Goal: Task Accomplishment & Management: Complete application form

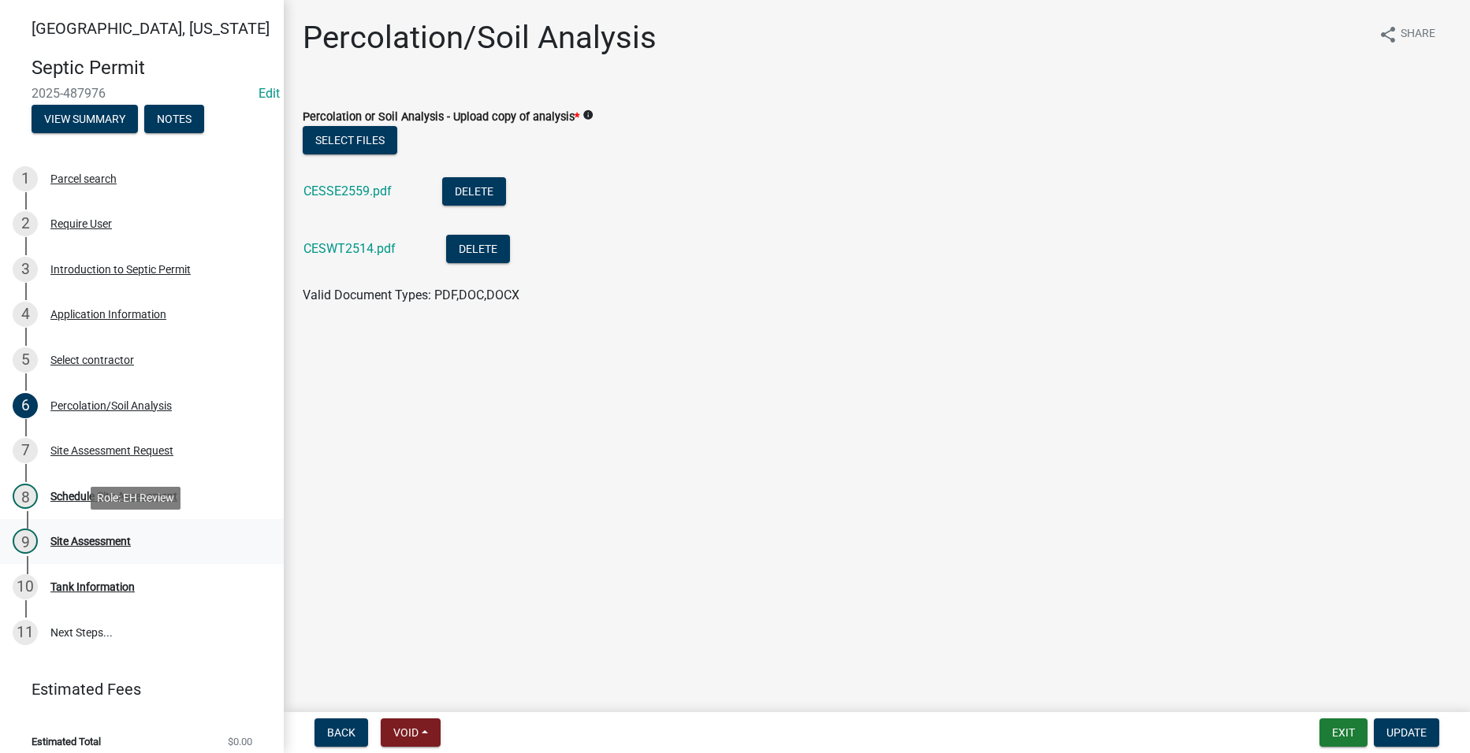
click at [91, 537] on div "Site Assessment" at bounding box center [90, 541] width 80 height 11
click at [106, 494] on div "Schedule Site Assessment" at bounding box center [113, 496] width 127 height 11
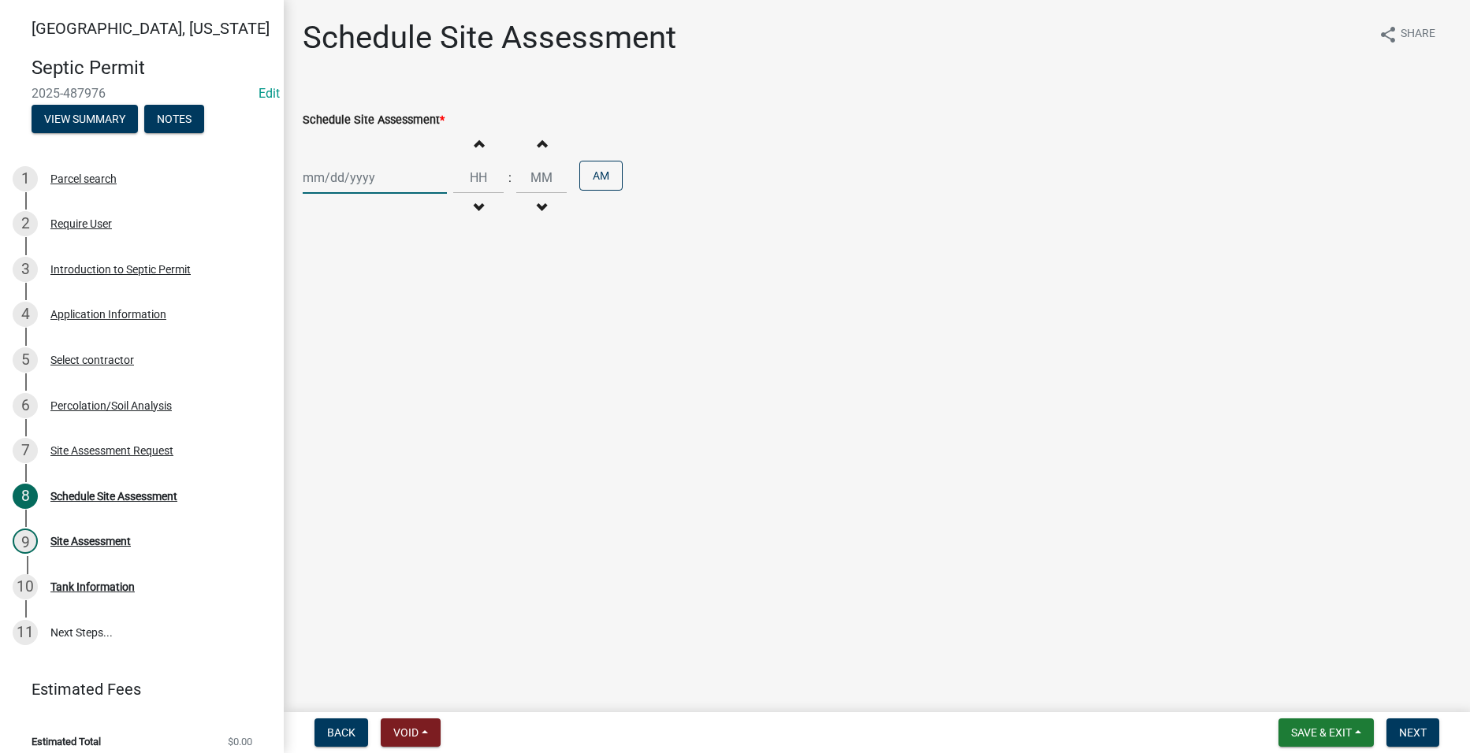
click at [348, 182] on div at bounding box center [375, 178] width 144 height 32
select select "10"
select select "2025"
click at [392, 282] on div "9" at bounding box center [393, 286] width 25 height 25
type input "[DATE]"
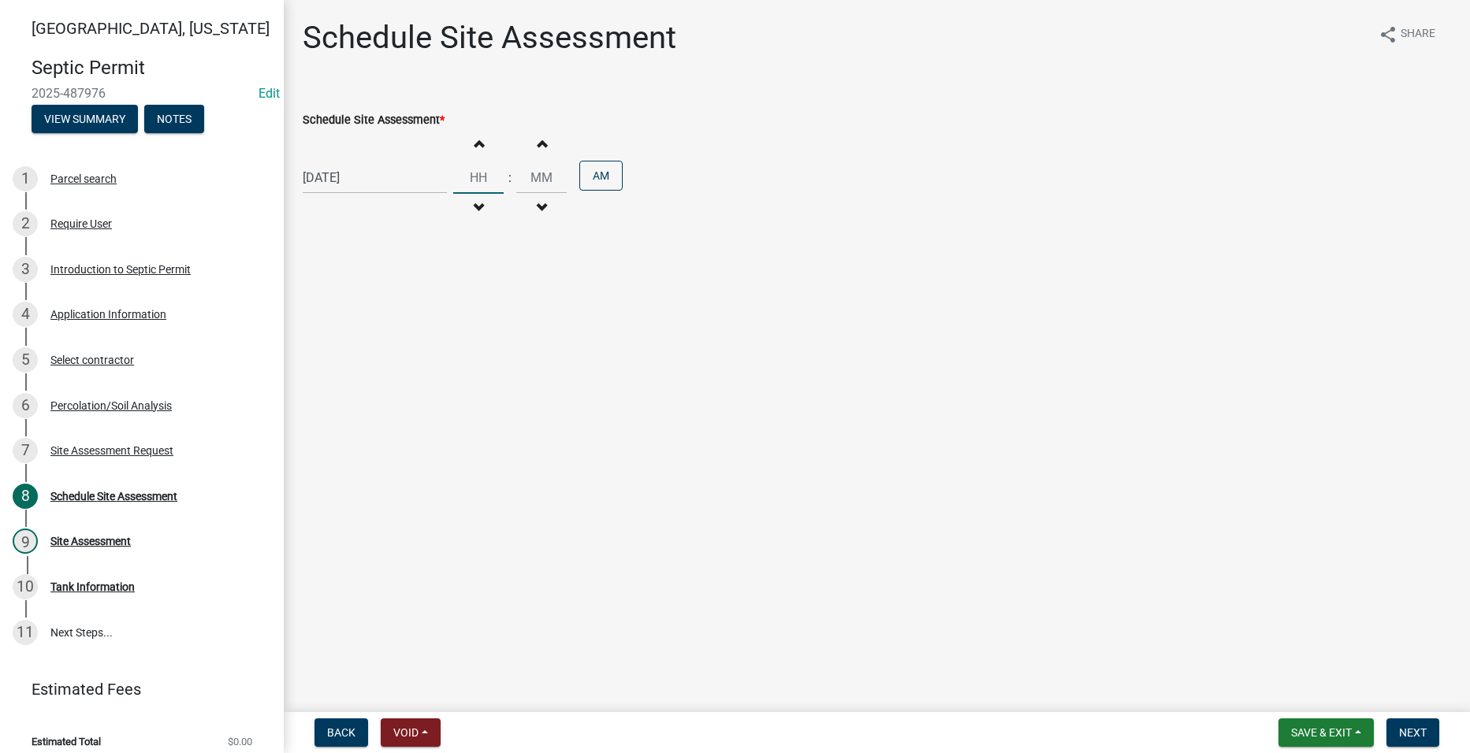
click at [472, 173] on input "Hours" at bounding box center [478, 178] width 50 height 32
type input "01"
type input "00"
click at [544, 174] on input "00" at bounding box center [541, 178] width 50 height 32
click at [587, 177] on button "AM" at bounding box center [600, 176] width 43 height 30
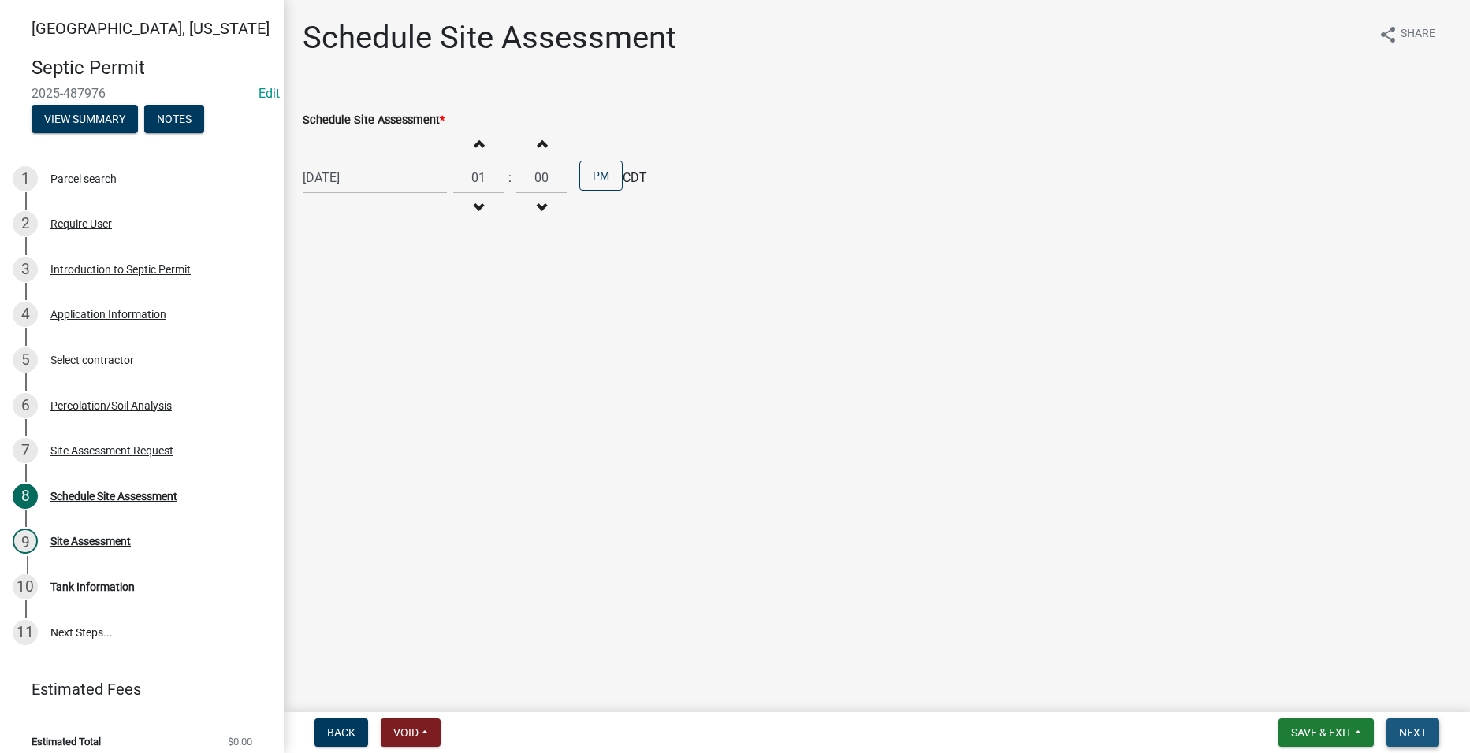
click at [1423, 729] on span "Next" at bounding box center [1413, 733] width 28 height 13
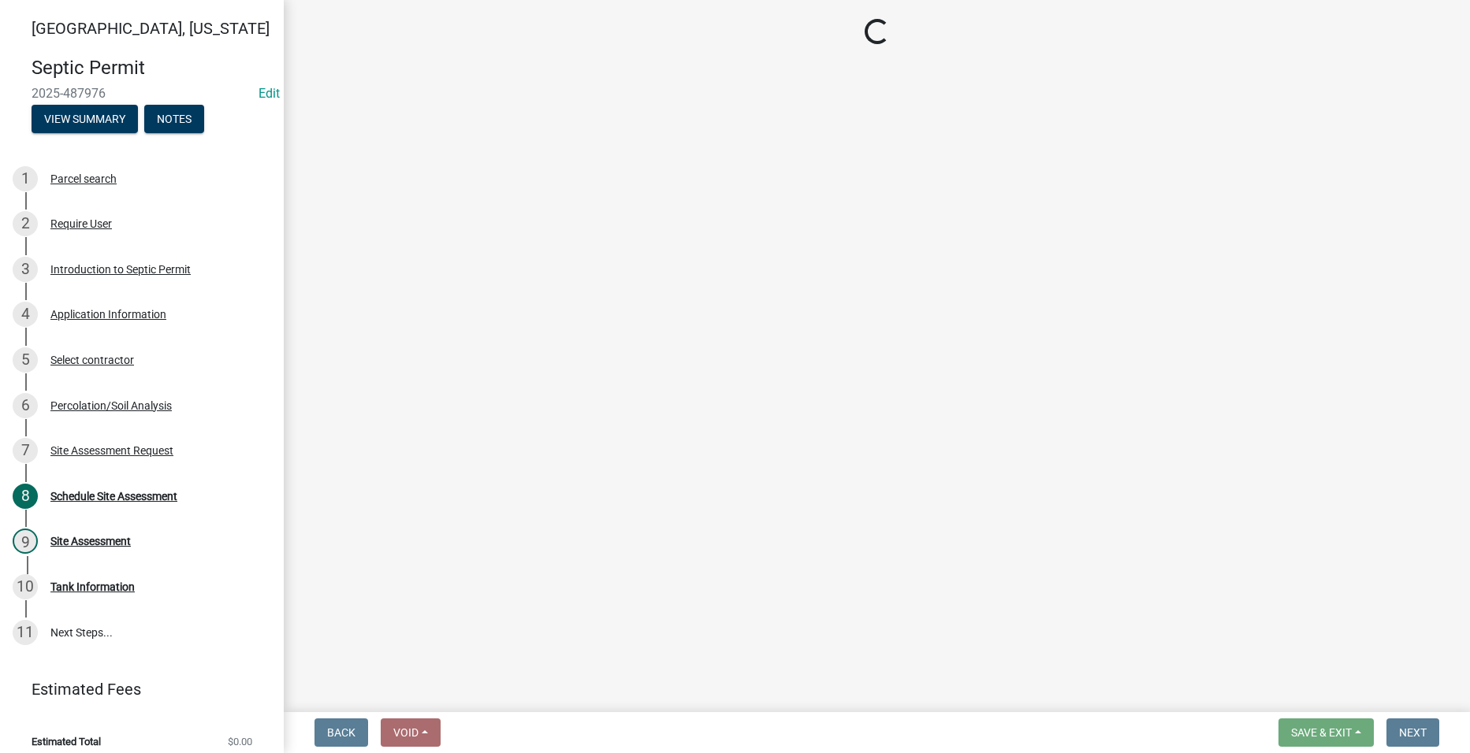
select select "dbe3a1b9-a4b3-48fa-b9c0-fee70399abae"
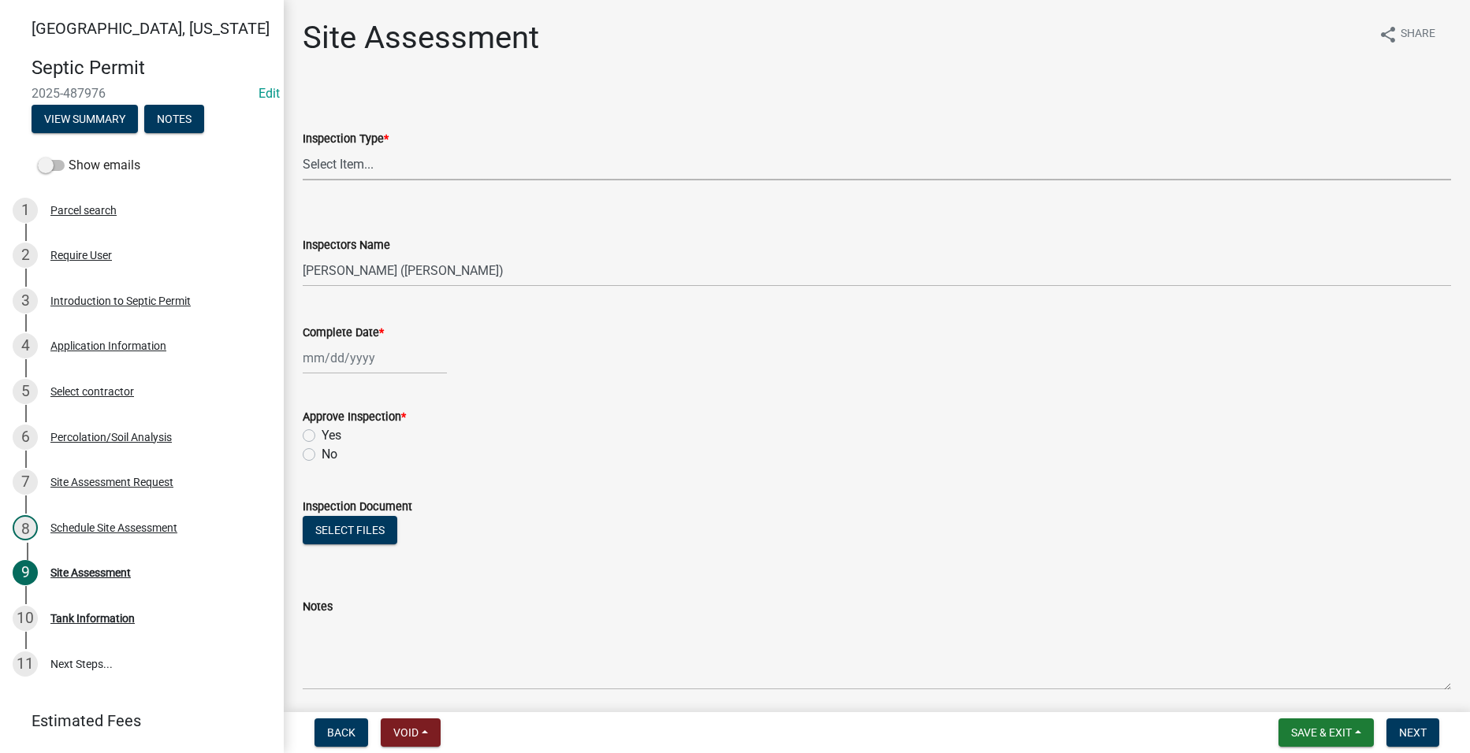
click at [460, 172] on select "Select Item... Site Assessment" at bounding box center [877, 164] width 1148 height 32
click at [303, 148] on select "Select Item... Site Assessment" at bounding box center [877, 164] width 1148 height 32
select select "cee7aade-c60a-47dc-8b48-e4cdff881902"
click at [351, 364] on div at bounding box center [375, 358] width 144 height 32
select select "10"
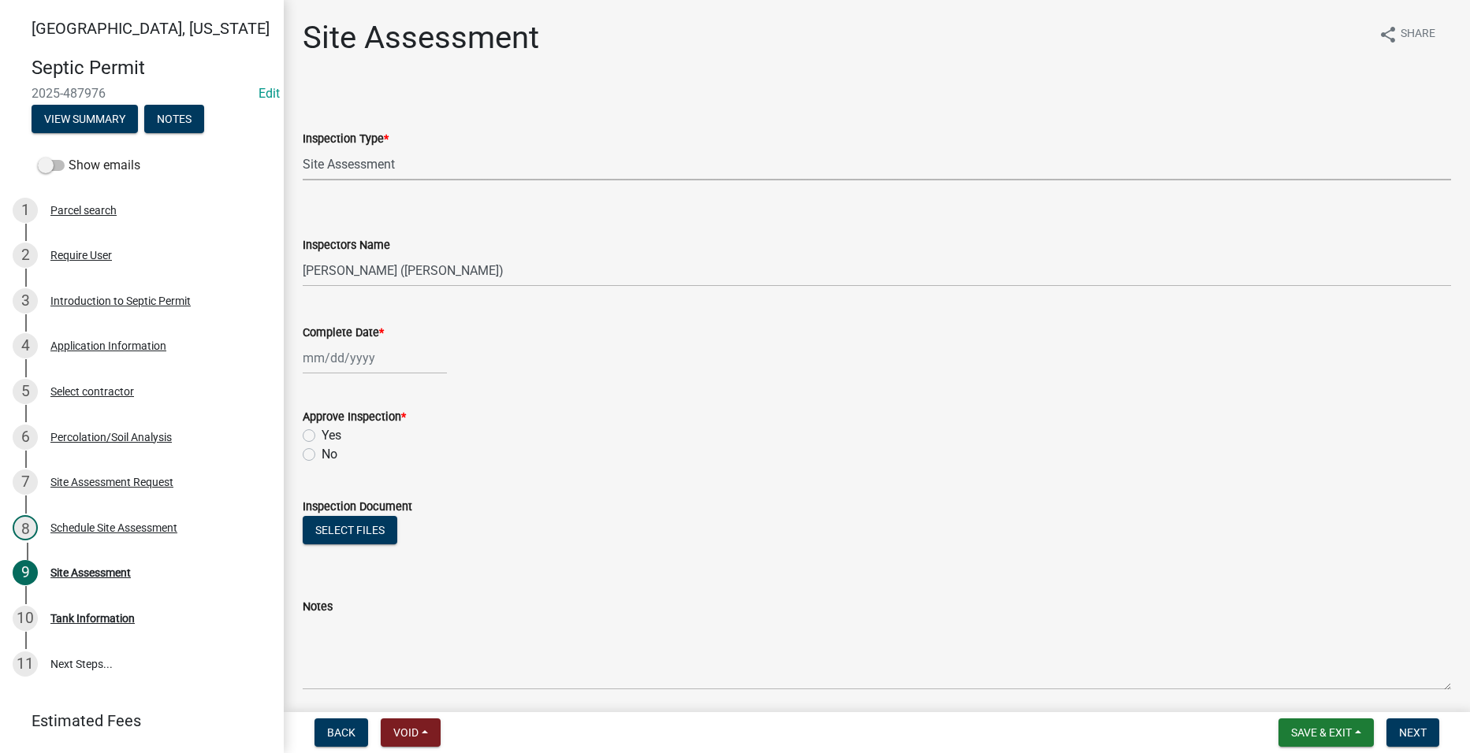
select select "2025"
click at [387, 463] on div "9" at bounding box center [393, 467] width 25 height 25
type input "[DATE]"
click at [322, 434] on label "Yes" at bounding box center [332, 435] width 20 height 19
click at [322, 434] on input "Yes" at bounding box center [327, 431] width 10 height 10
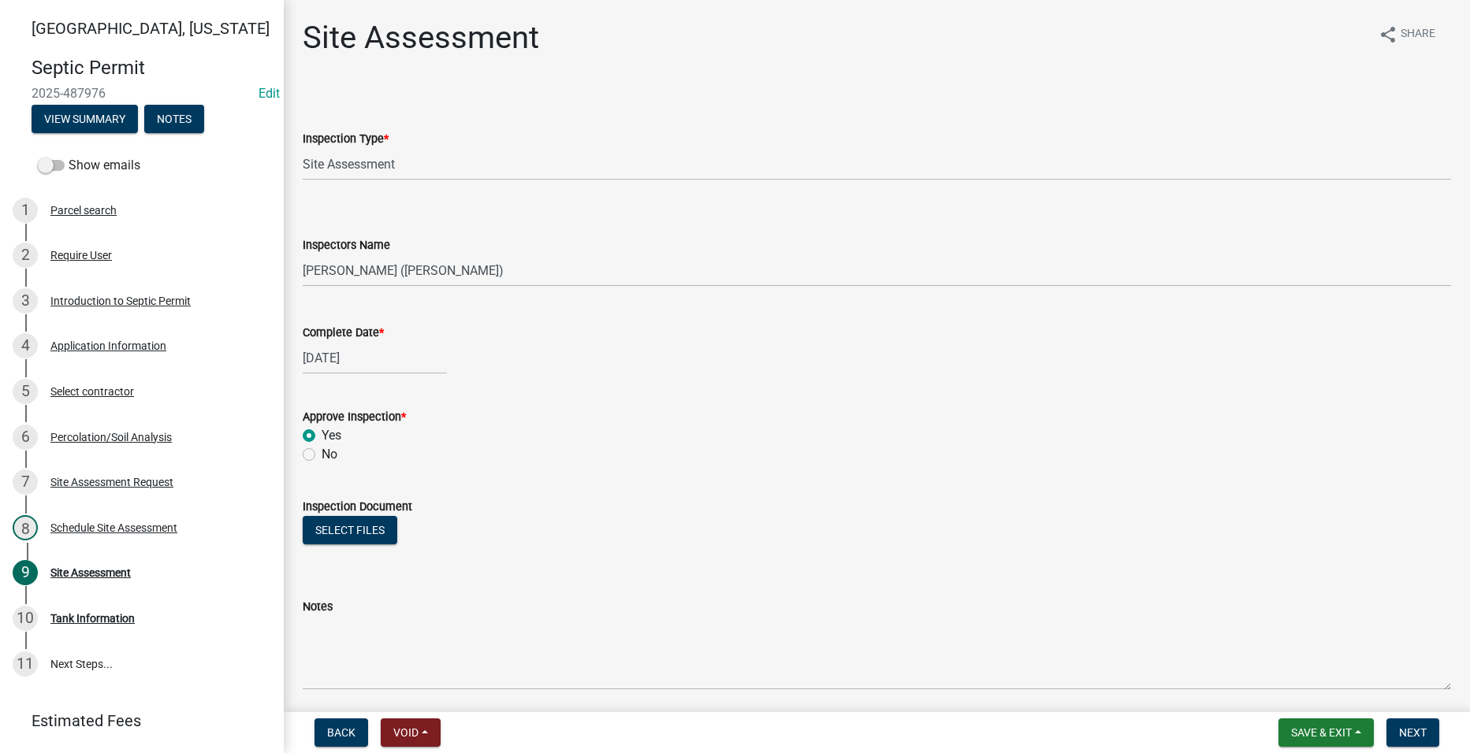
radio input "true"
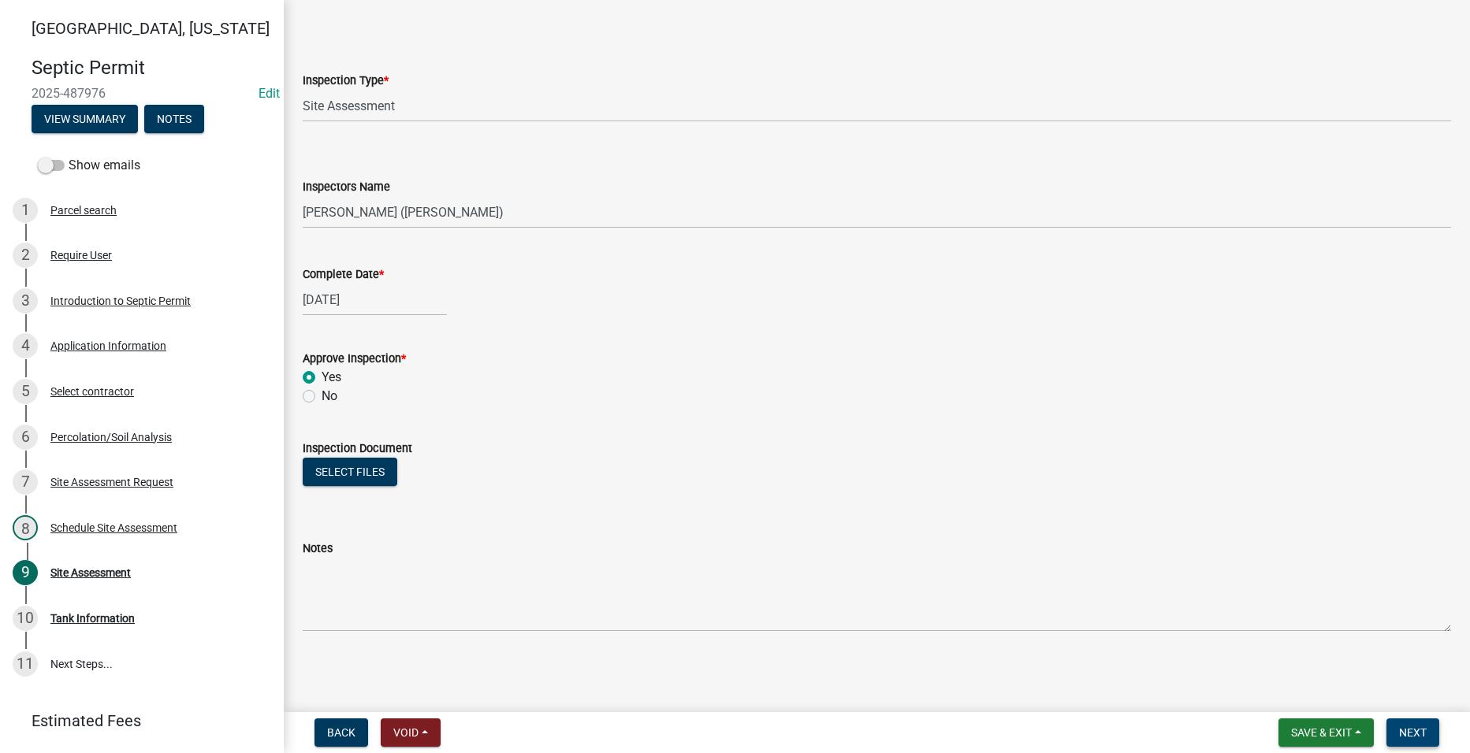
click at [1425, 729] on span "Next" at bounding box center [1413, 733] width 28 height 13
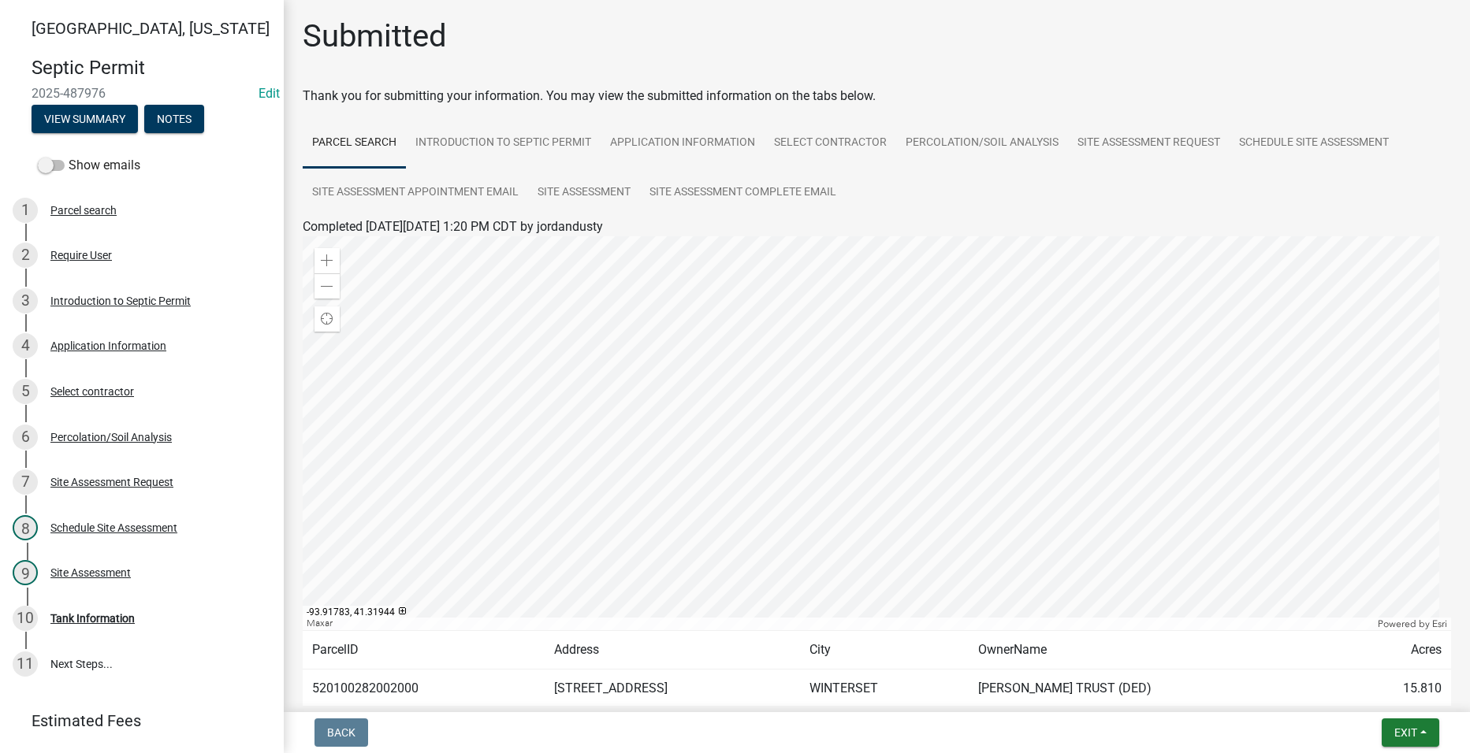
scroll to position [0, 0]
click at [913, 426] on div at bounding box center [877, 435] width 1148 height 394
click at [332, 262] on span at bounding box center [327, 262] width 13 height 13
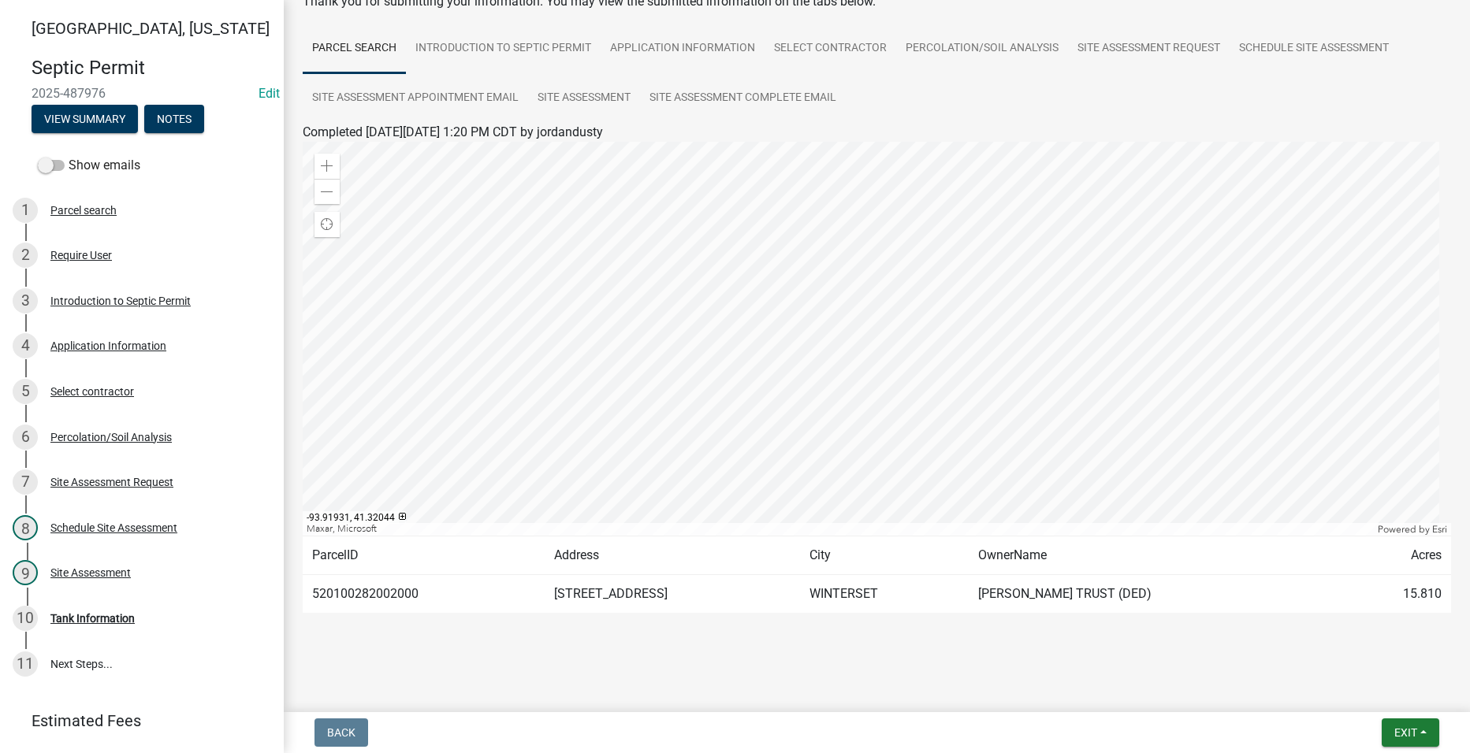
click at [782, 321] on div at bounding box center [877, 339] width 1148 height 394
click at [1072, 398] on div at bounding box center [877, 339] width 1148 height 394
click at [323, 188] on span at bounding box center [327, 192] width 13 height 13
click at [328, 222] on span "Find my location" at bounding box center [327, 224] width 13 height 13
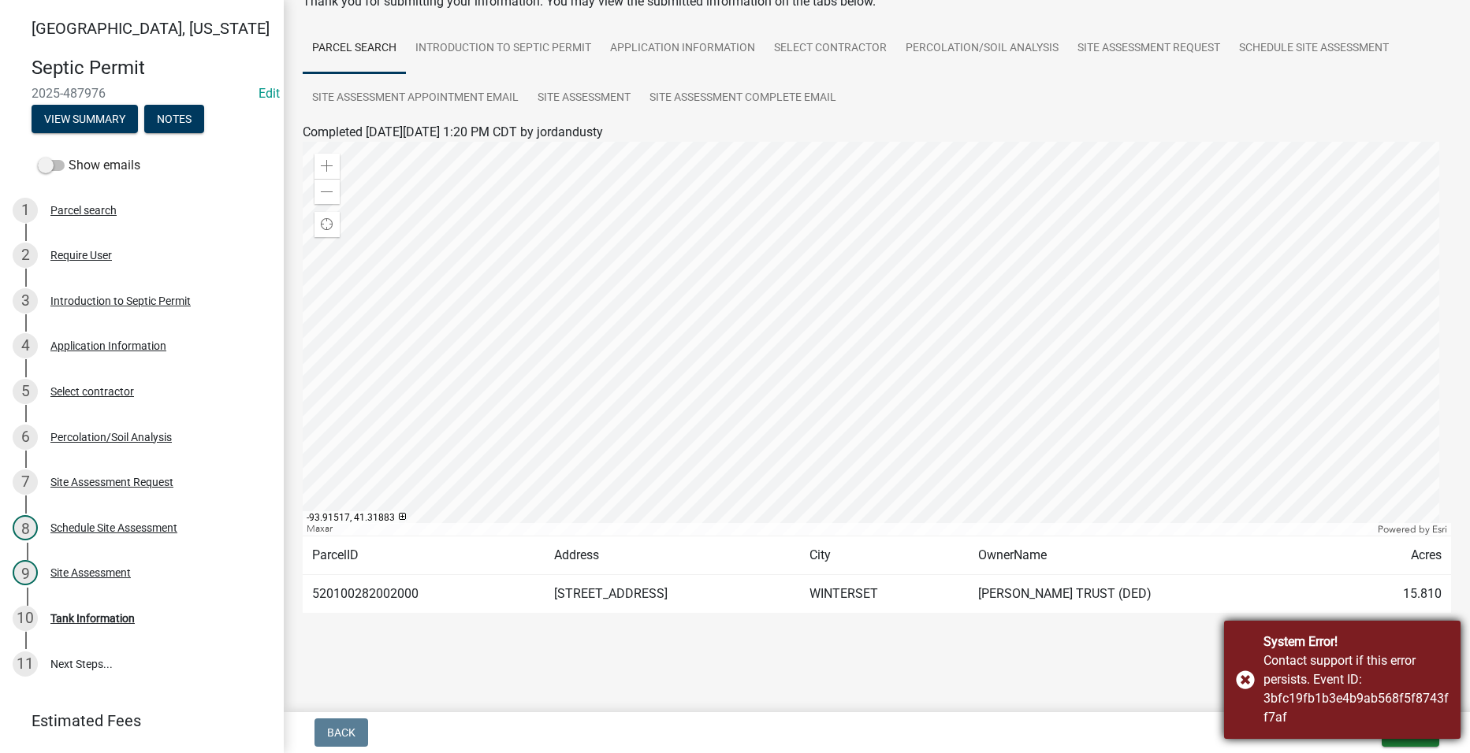
click at [1245, 681] on div "System Error! Contact support if this error persists. Event ID: 3bfc19fb1b3e4b9…" at bounding box center [1342, 680] width 236 height 118
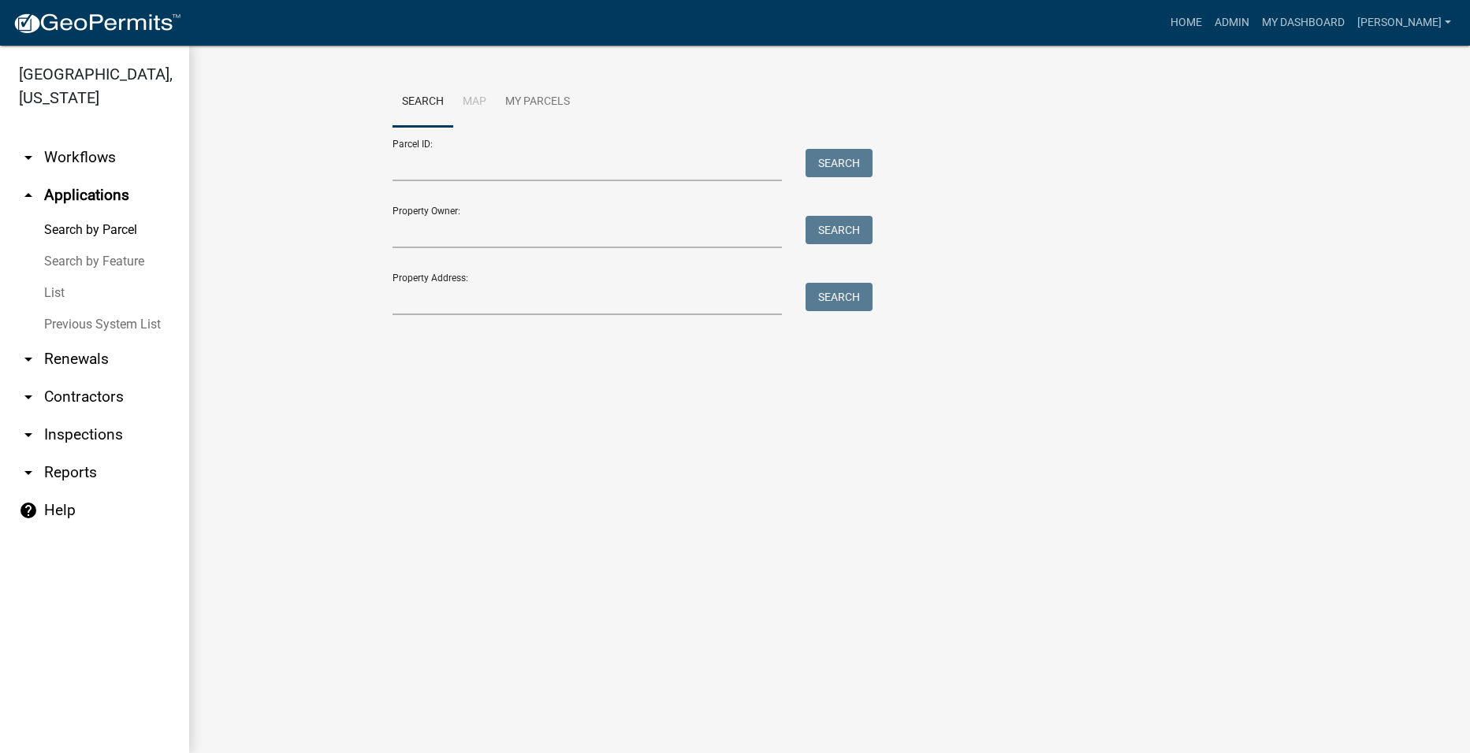
click at [81, 139] on link "arrow_drop_down Workflows" at bounding box center [94, 158] width 189 height 38
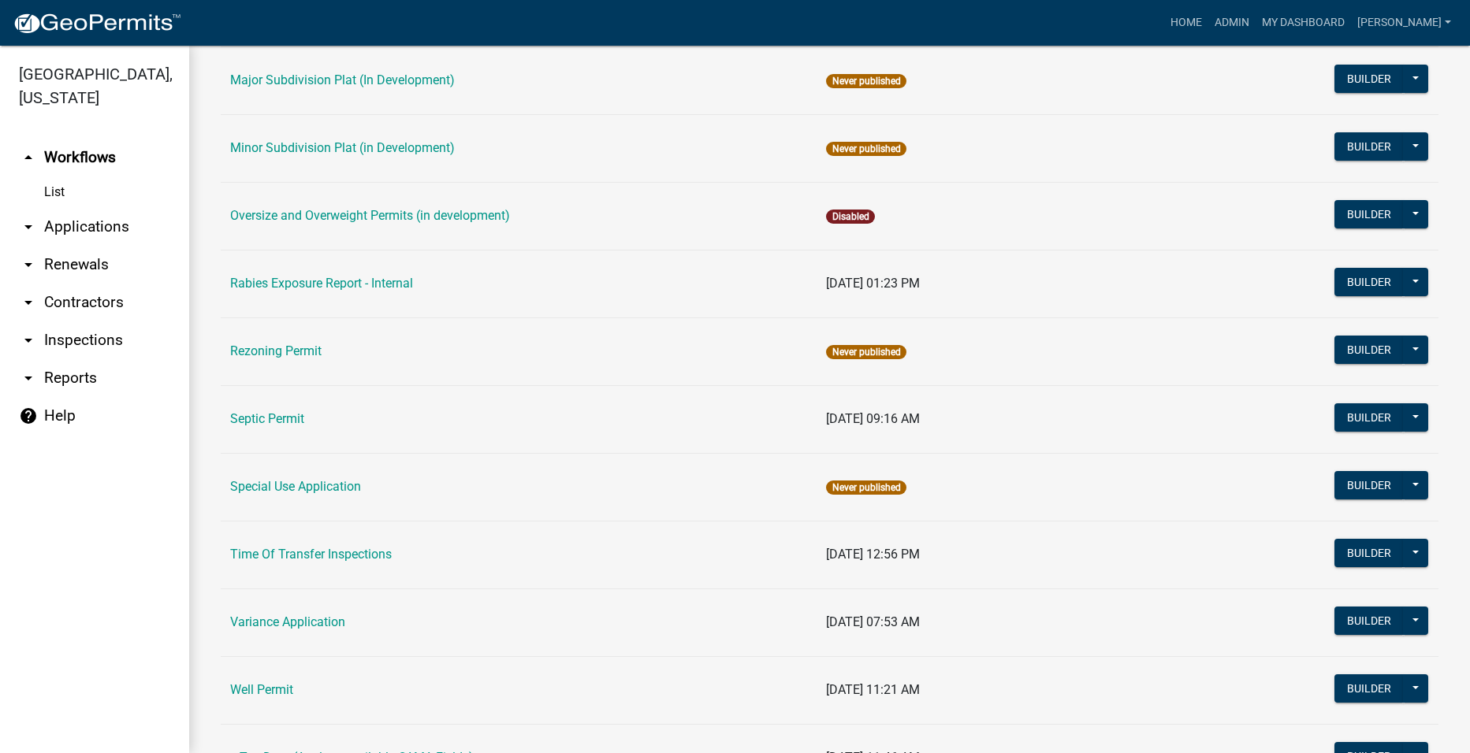
scroll to position [788, 0]
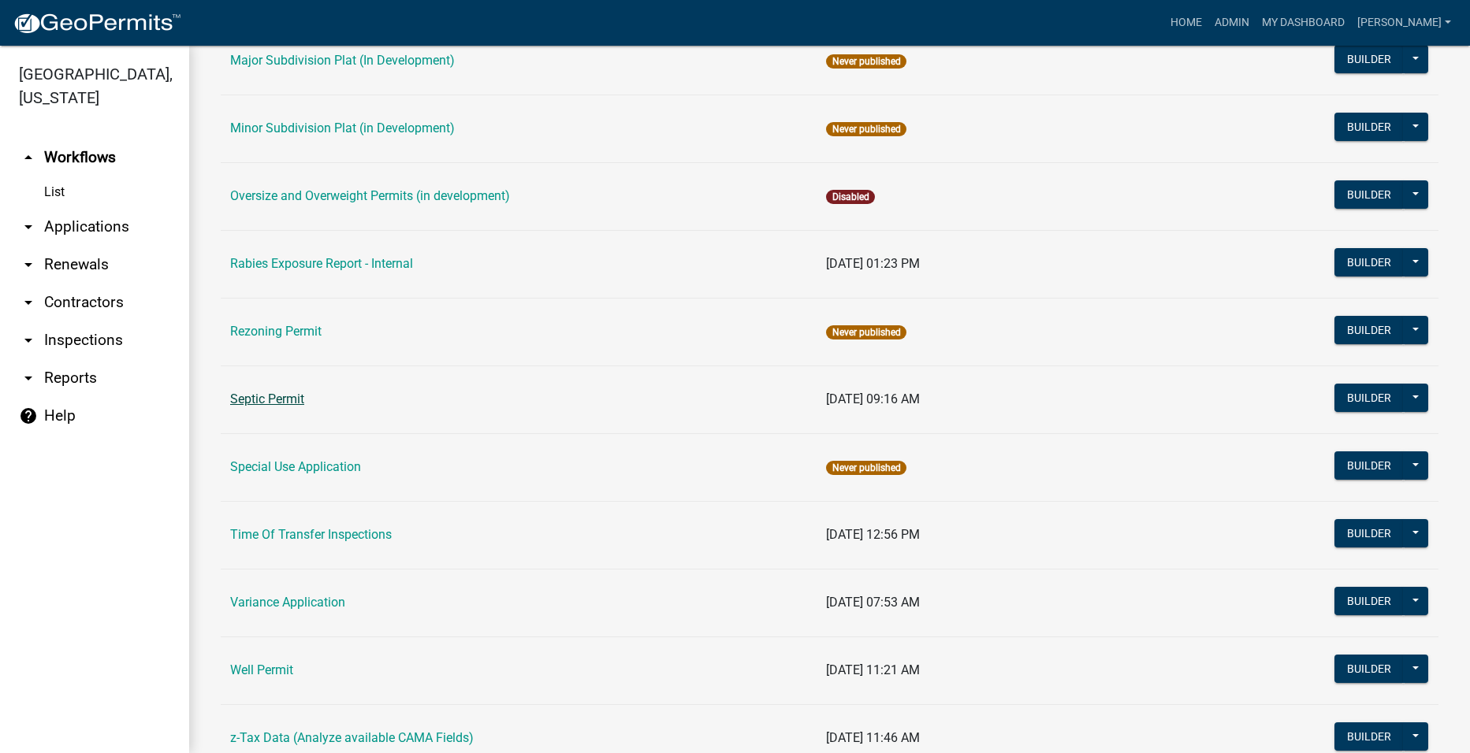
click at [270, 396] on link "Septic Permit" at bounding box center [267, 399] width 74 height 15
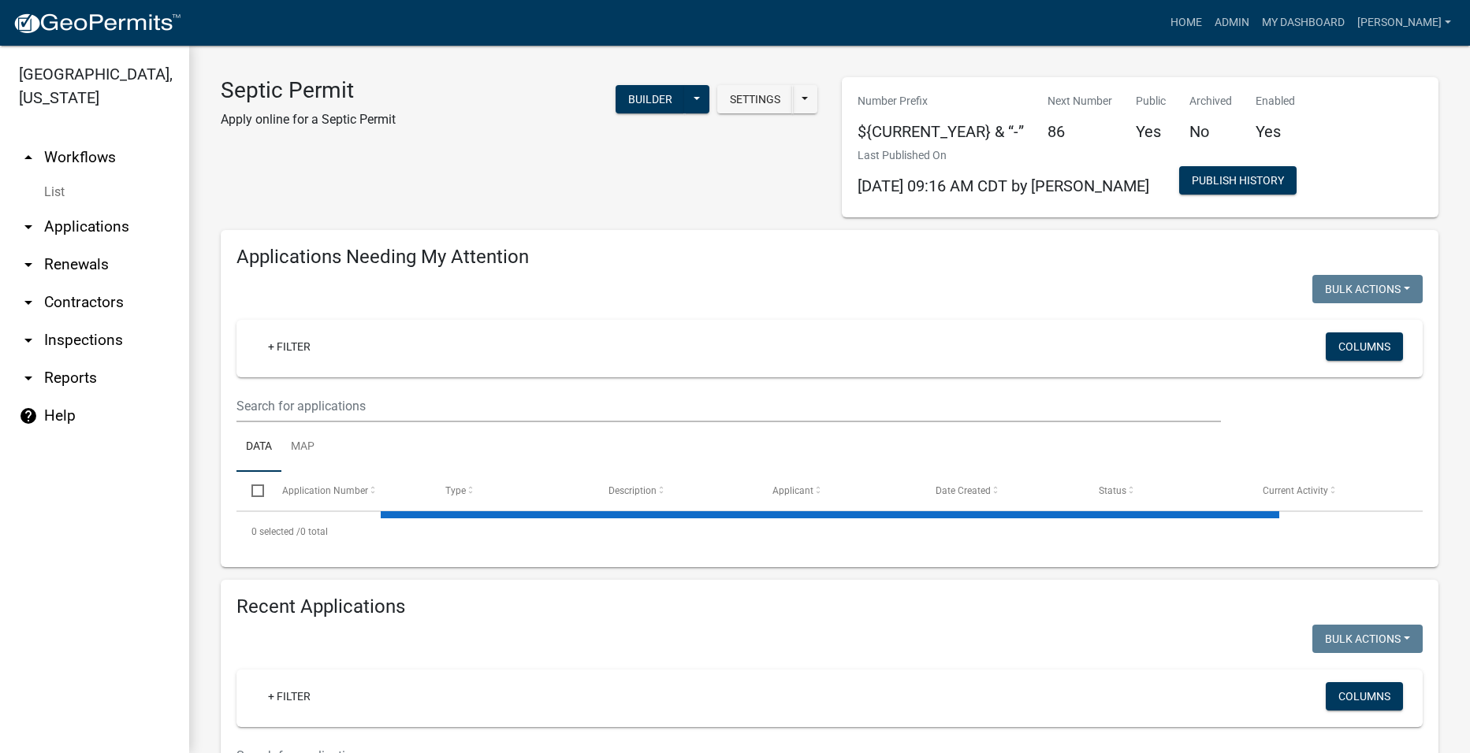
select select "2: 50"
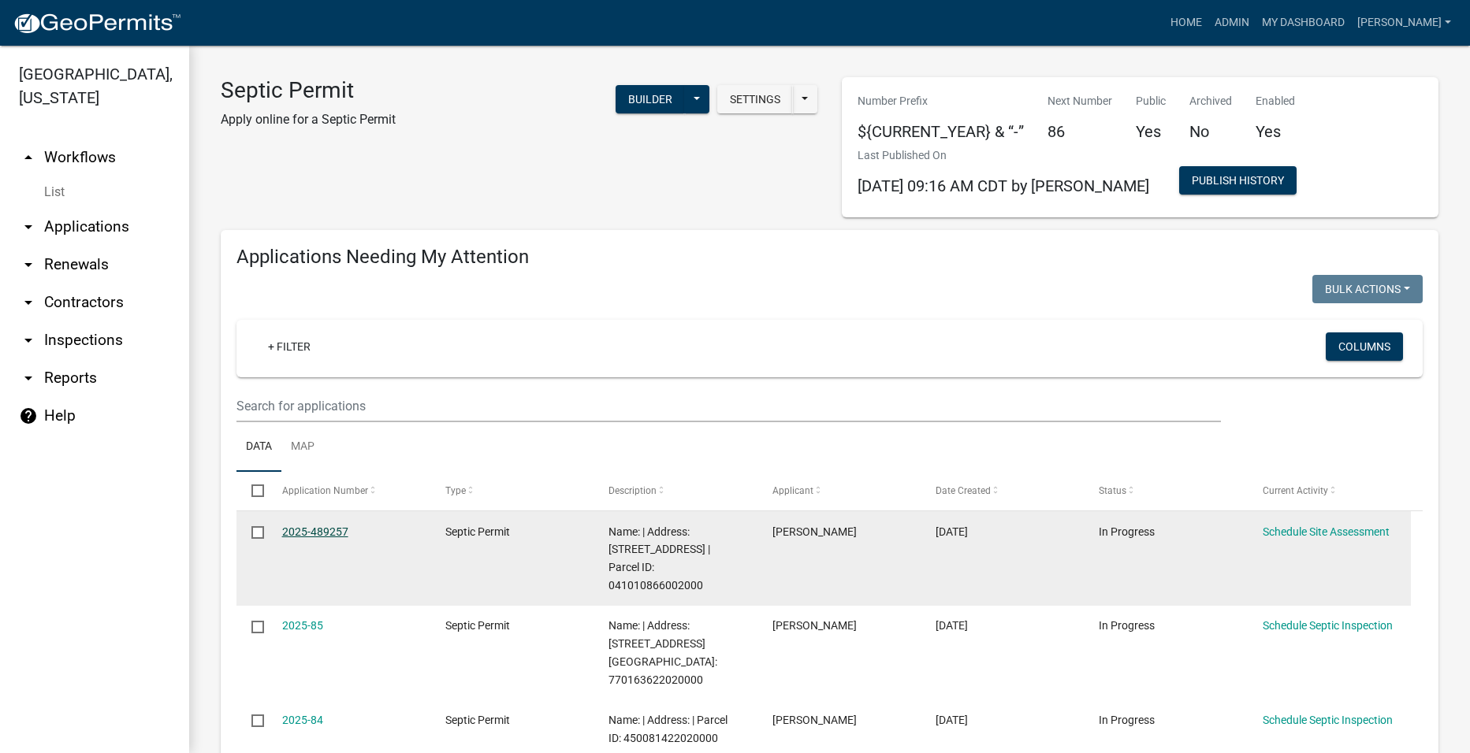
click at [329, 529] on link "2025-489257" at bounding box center [315, 532] width 66 height 13
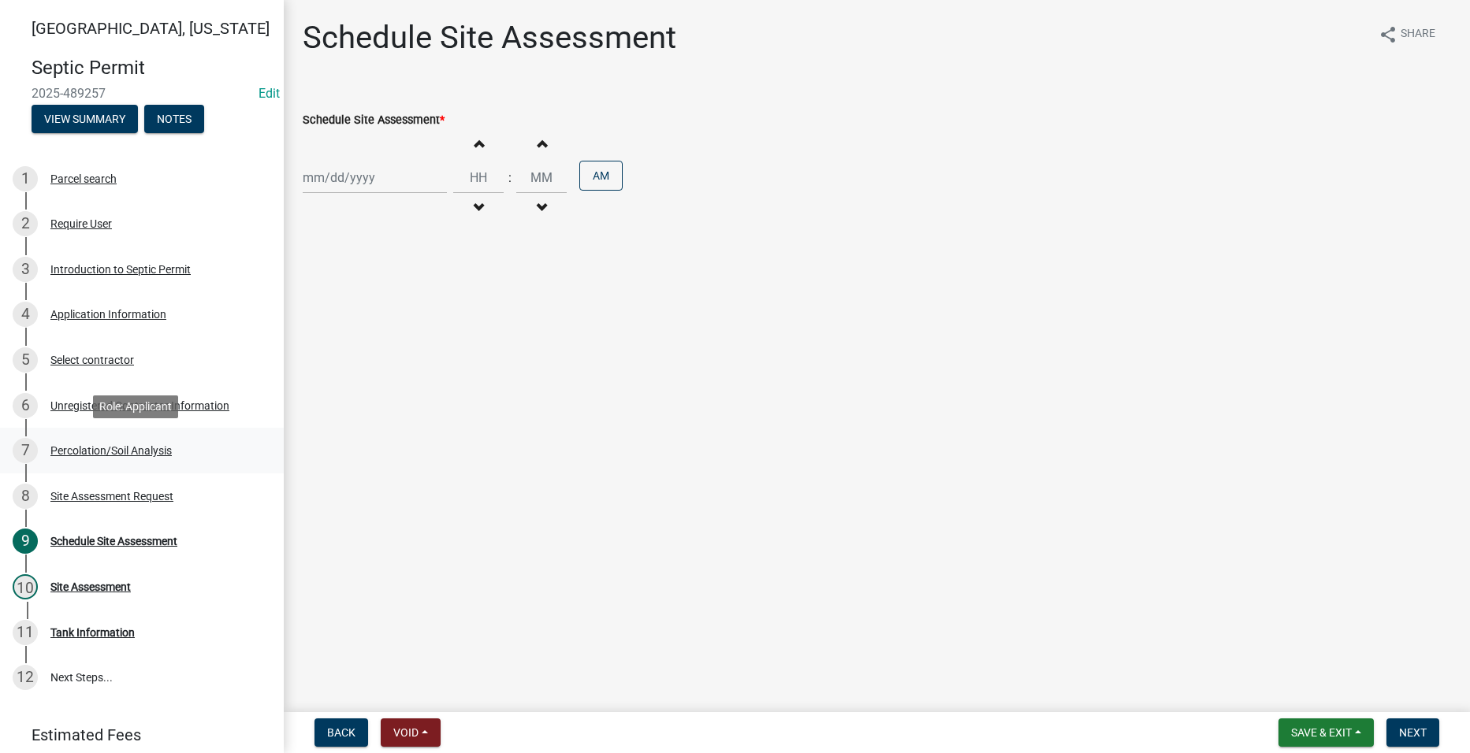
click at [125, 450] on div "Percolation/Soil Analysis" at bounding box center [110, 450] width 121 height 11
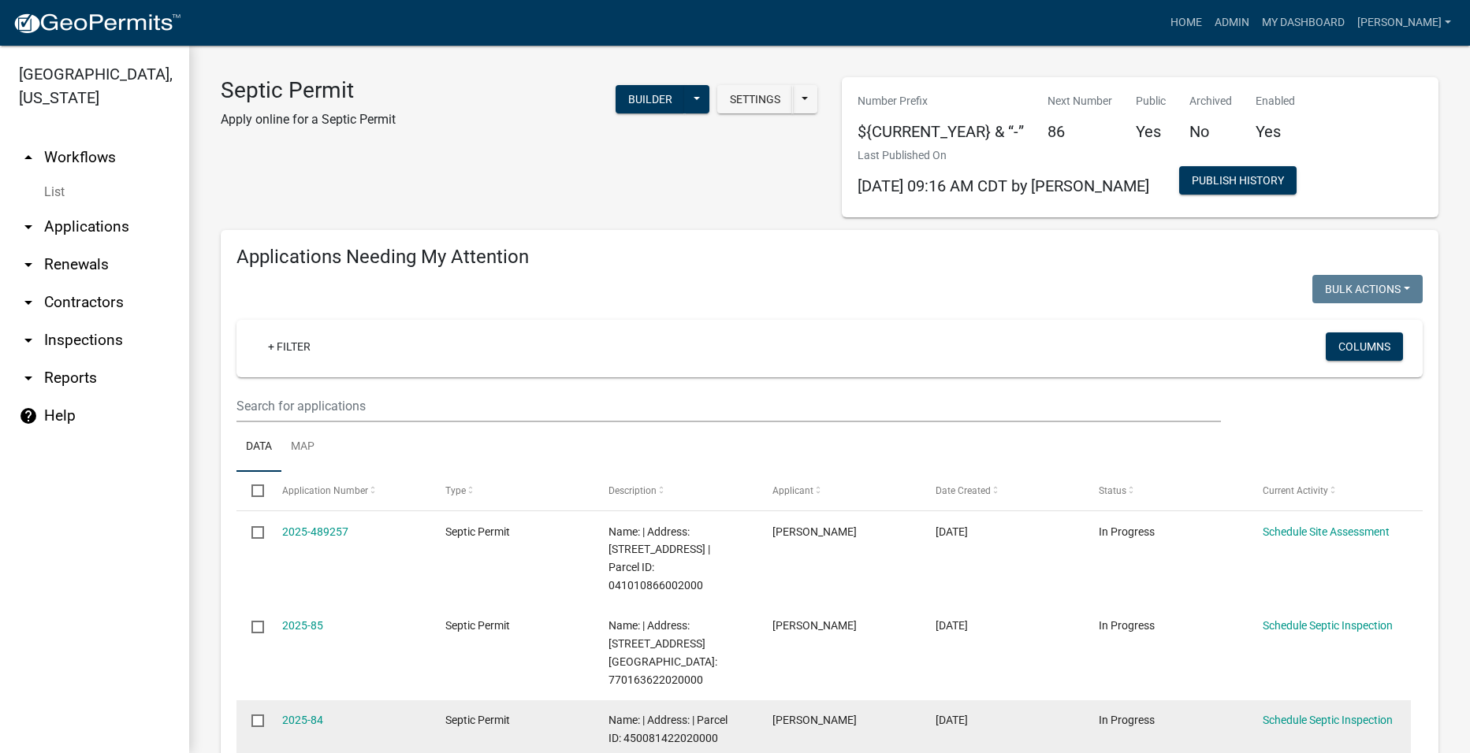
select select "2: 50"
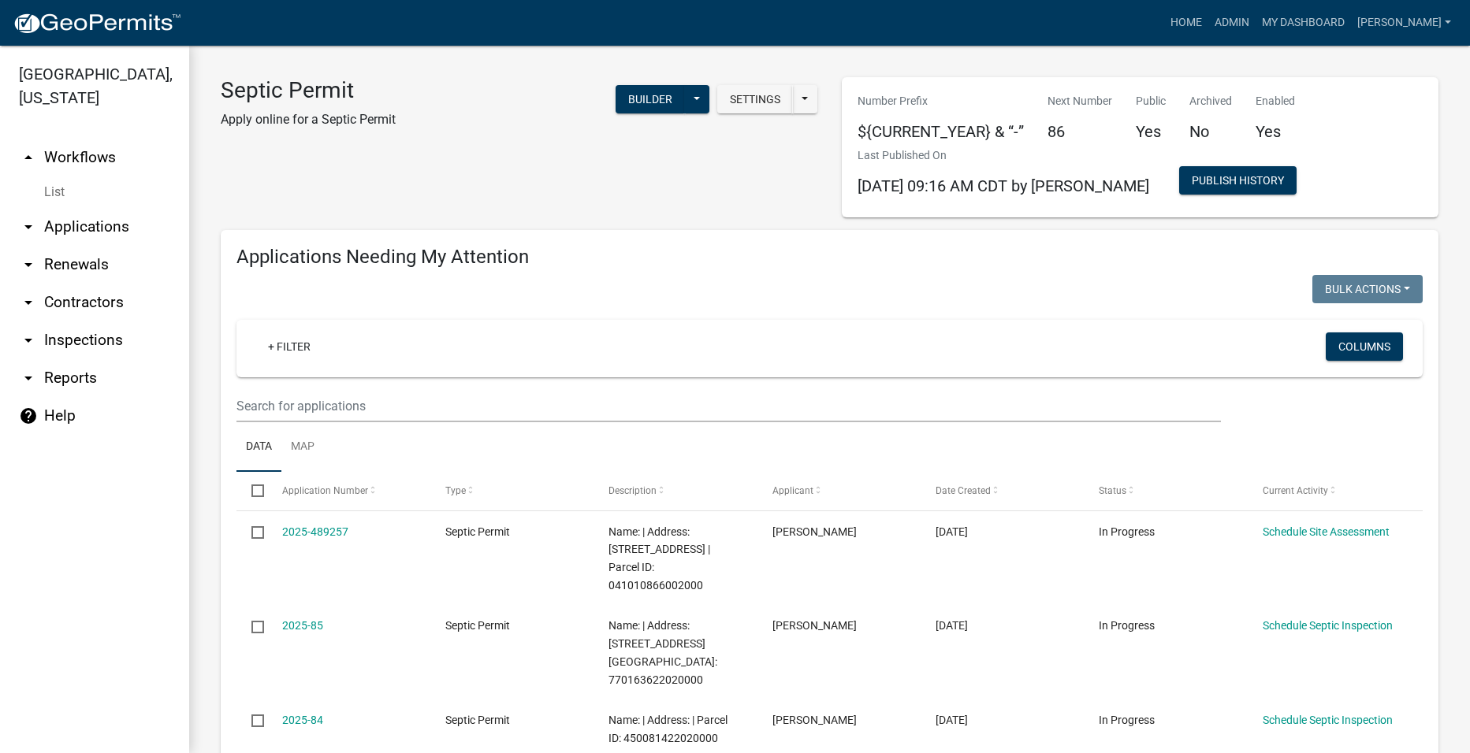
click at [28, 148] on icon "arrow_drop_up" at bounding box center [28, 157] width 19 height 19
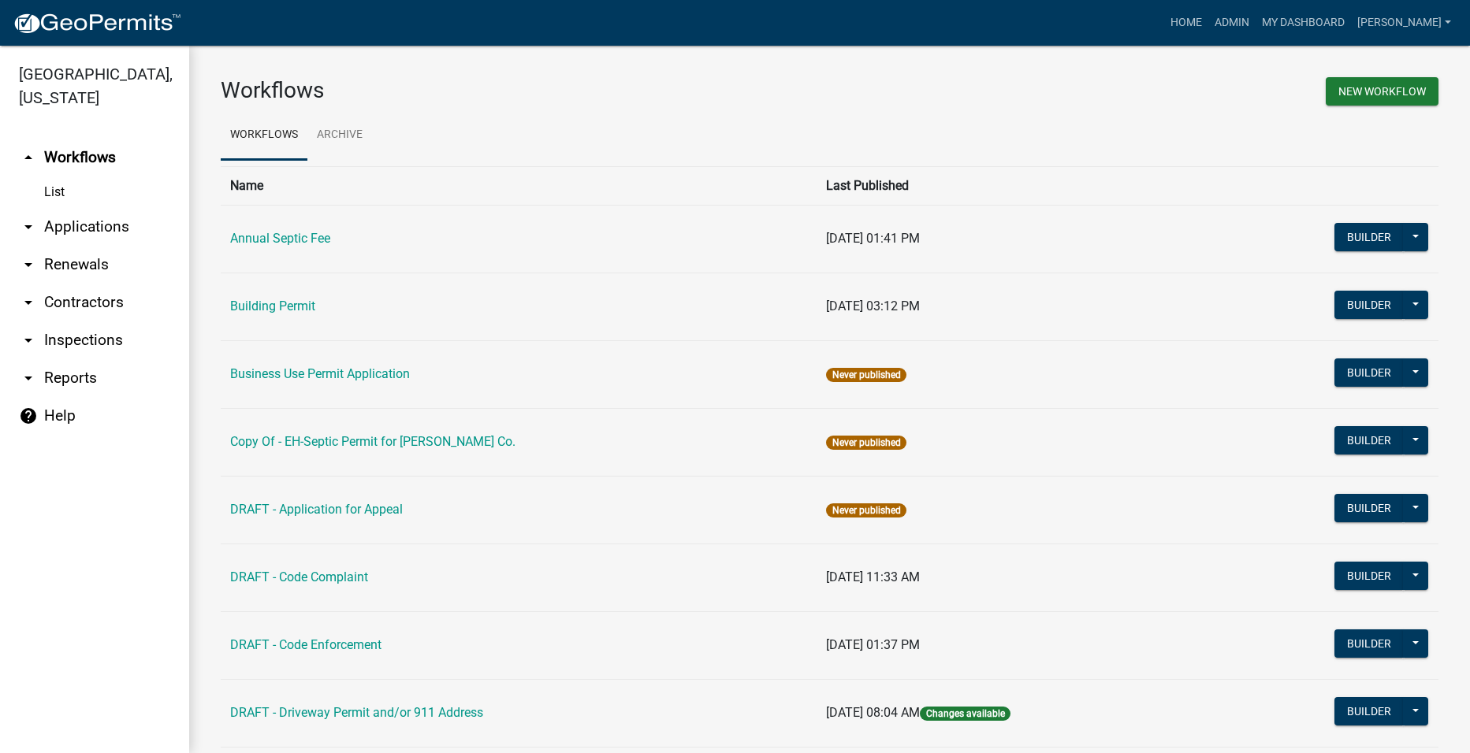
click at [303, 296] on td "Building Permit" at bounding box center [519, 307] width 596 height 68
click at [301, 299] on link "Building Permit" at bounding box center [272, 306] width 85 height 15
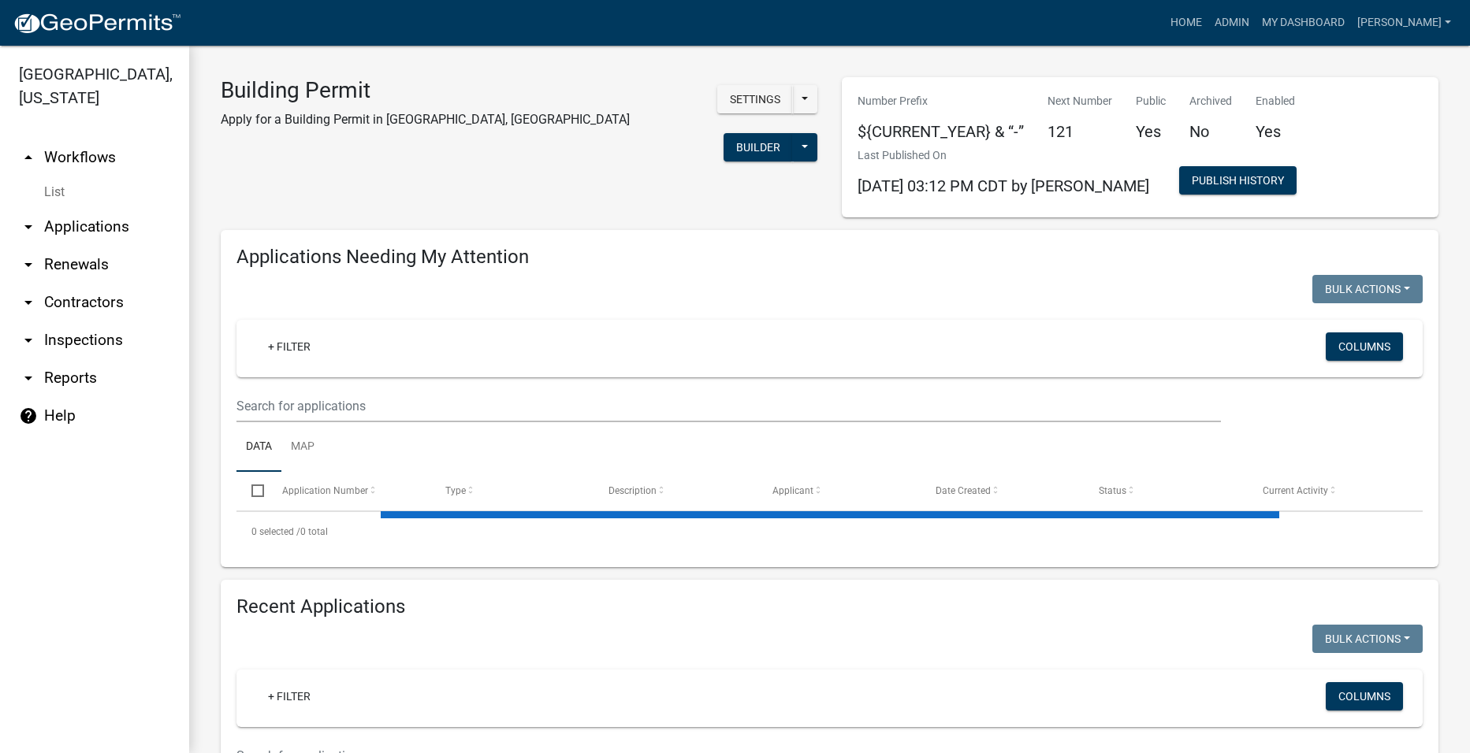
select select "2: 50"
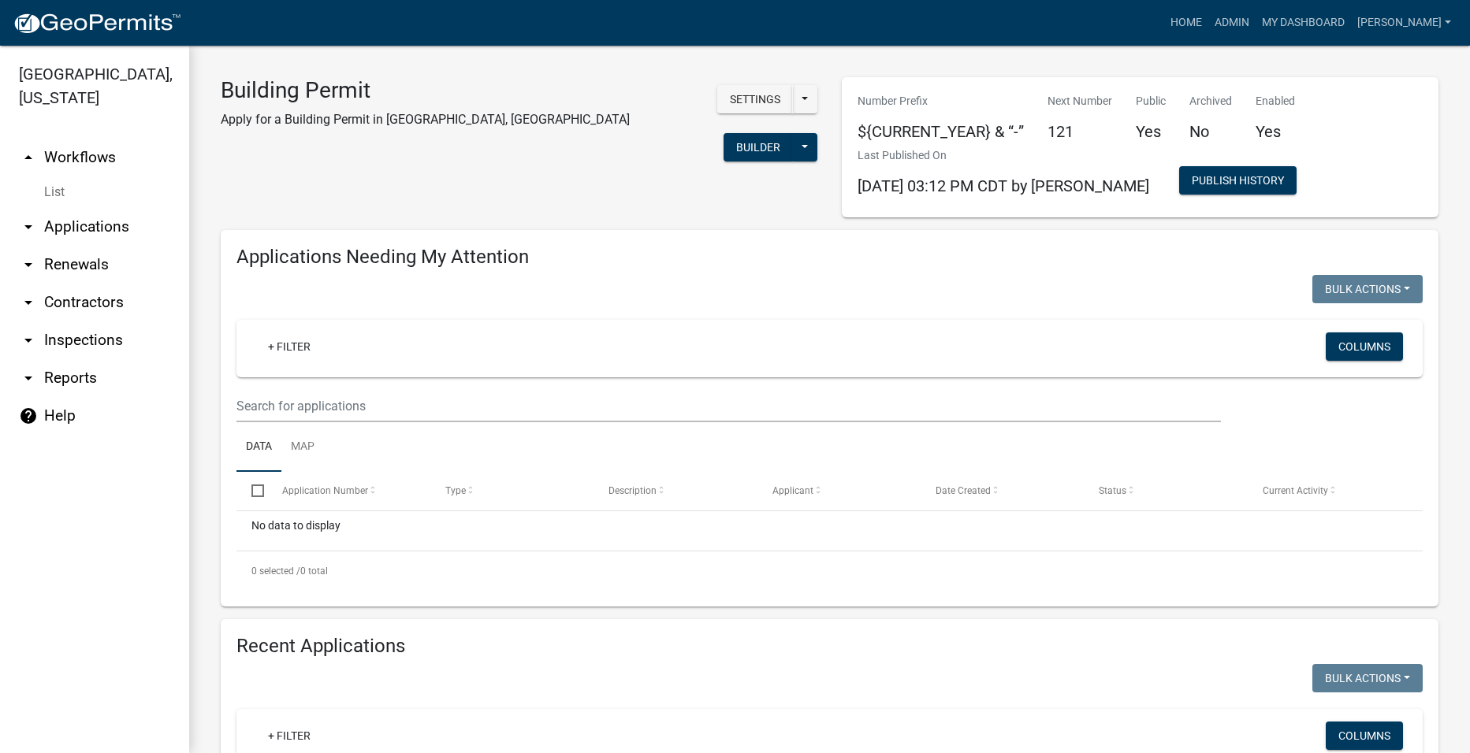
click at [54, 208] on link "arrow_drop_down Applications" at bounding box center [94, 227] width 189 height 38
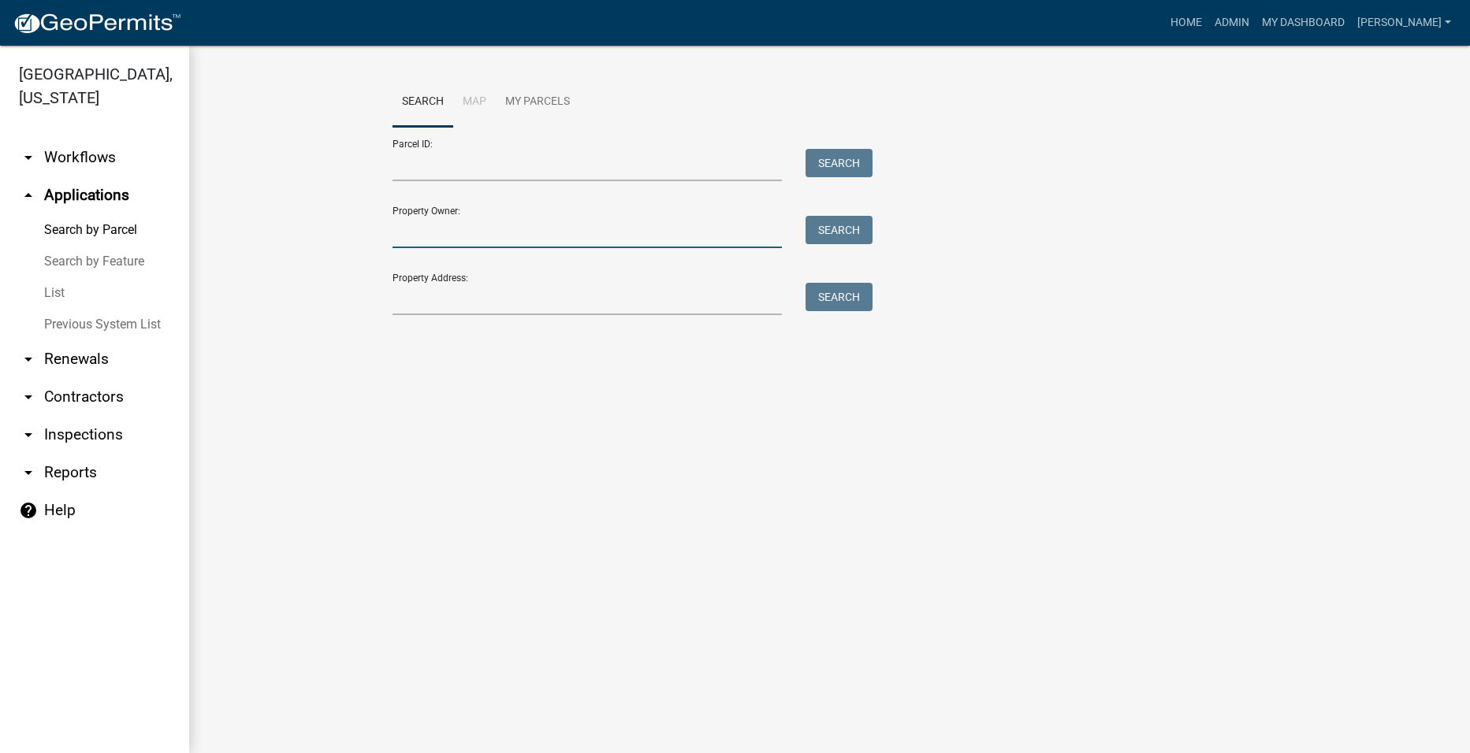
click at [488, 244] on input "Property Owner:" at bounding box center [587, 232] width 390 height 32
click at [401, 297] on input "Property Address:" at bounding box center [587, 299] width 390 height 32
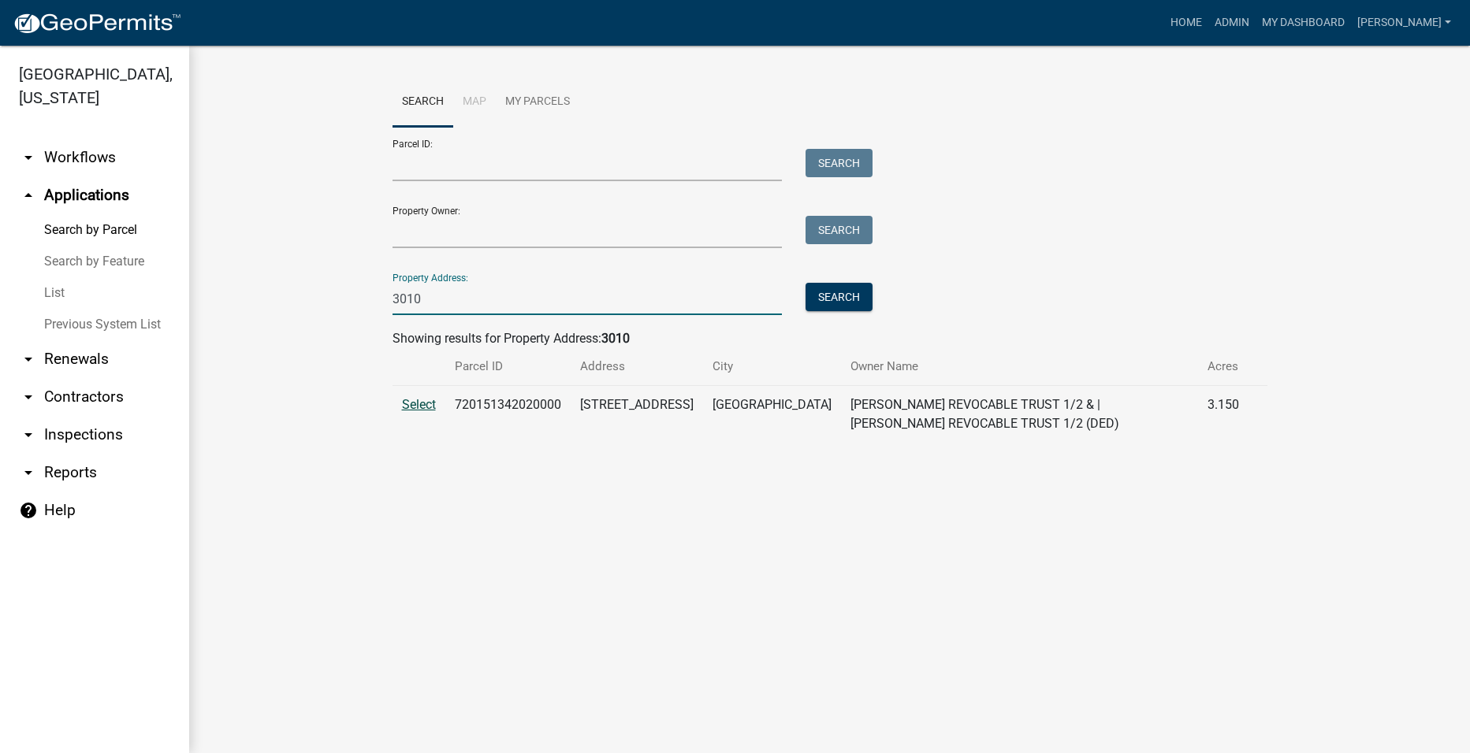
type input "3010"
click at [422, 407] on span "Select" at bounding box center [419, 404] width 34 height 15
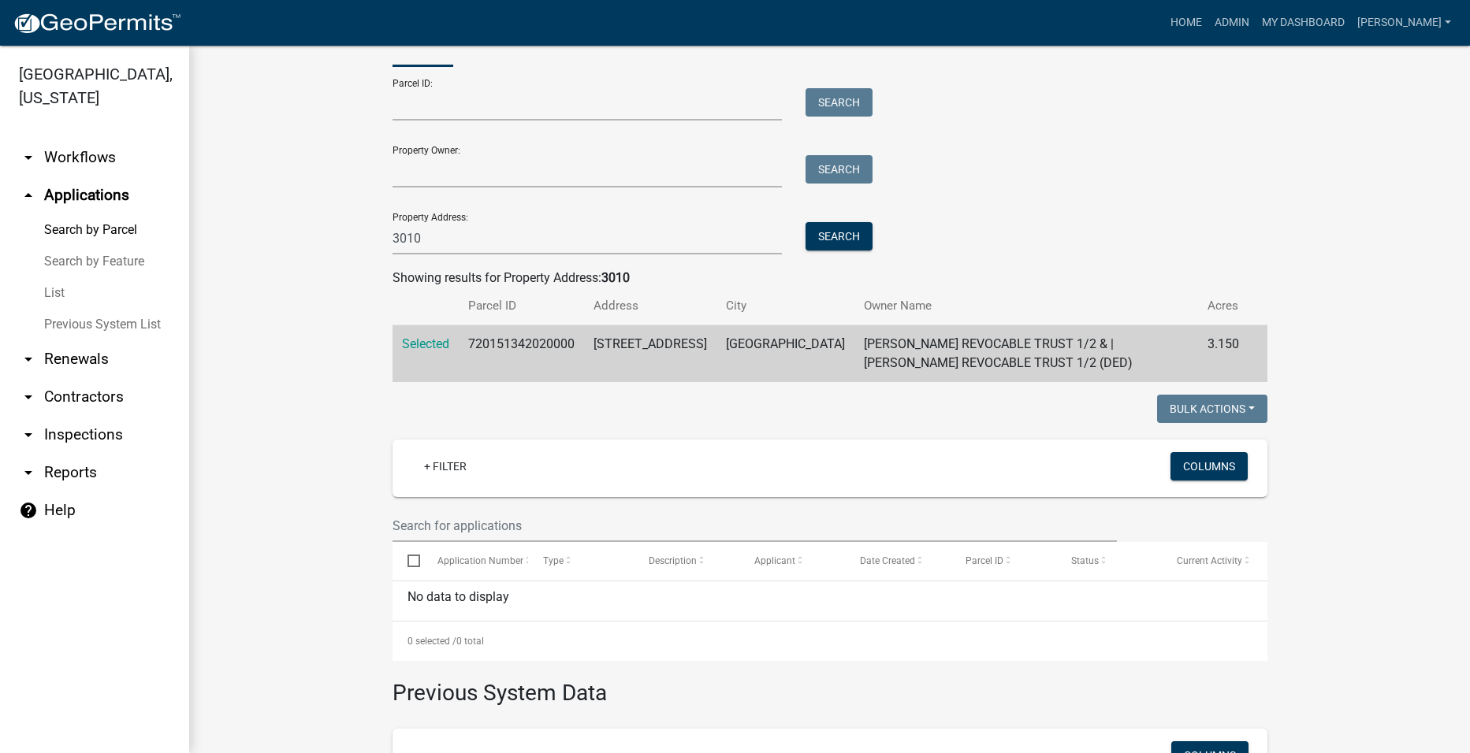
scroll to position [53, 0]
